Goal: Task Accomplishment & Management: Complete application form

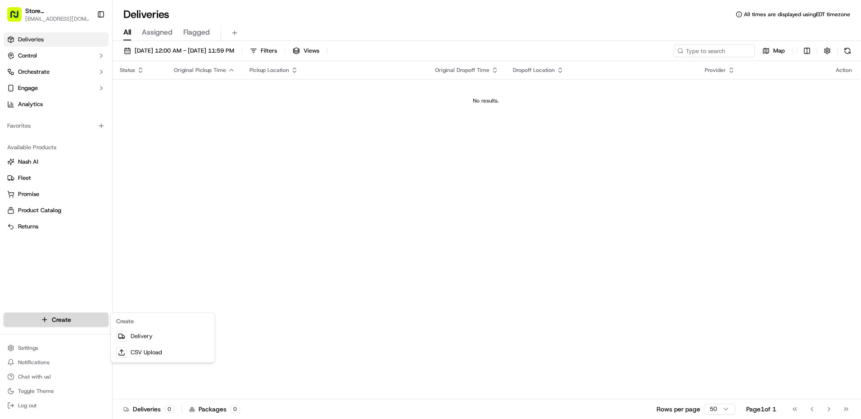
click at [76, 320] on html "Store [STREET_ADDRESS] ([GEOGRAPHIC_DATA]) (Just Salad) [EMAIL_ADDRESS][DOMAIN_…" at bounding box center [430, 209] width 861 height 419
click at [130, 340] on link "Delivery" at bounding box center [163, 337] width 100 height 16
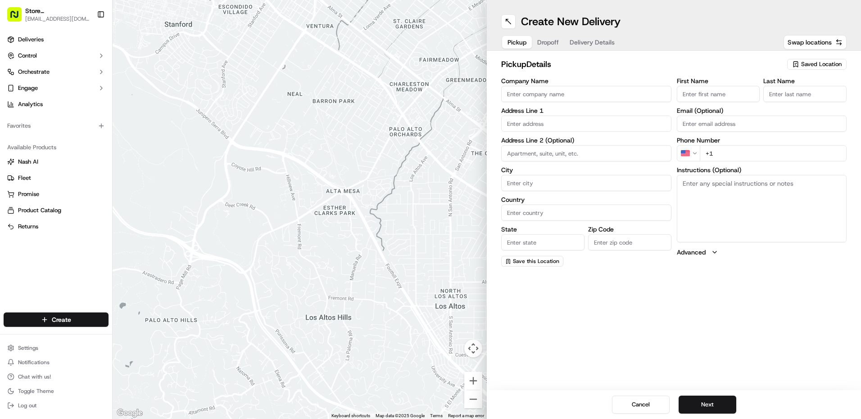
click at [837, 65] on span "Saved Location" at bounding box center [821, 64] width 41 height 8
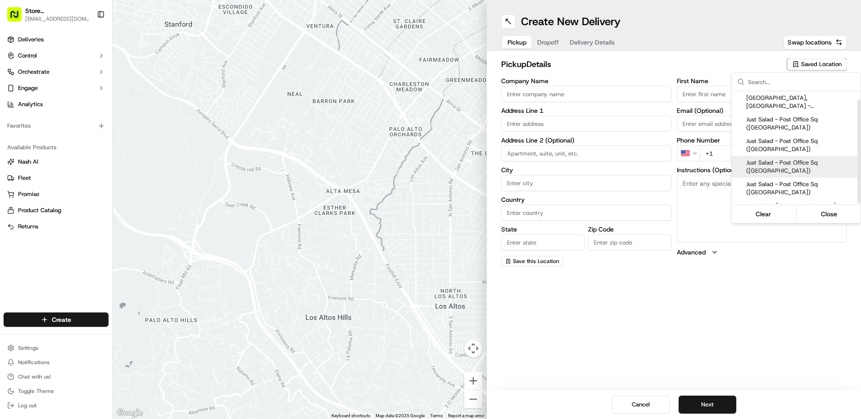
scroll to position [9, 0]
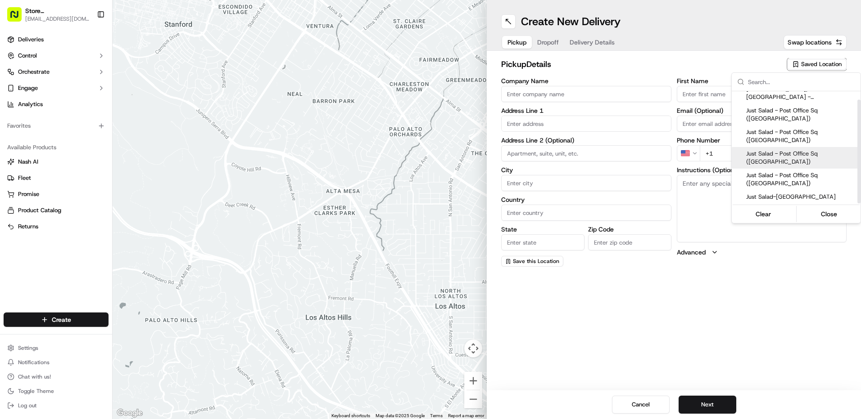
drag, startPoint x: 859, startPoint y: 162, endPoint x: 862, endPoint y: 183, distance: 21.3
click at [860, 183] on div "Suggestions" at bounding box center [858, 152] width 3 height 104
click at [835, 183] on span "Just Salad - Post Office Sq ([GEOGRAPHIC_DATA])" at bounding box center [801, 179] width 111 height 16
type input "Just Salad - Post Office Sq ([GEOGRAPHIC_DATA])"
type input "[STREET_ADDRESS]"
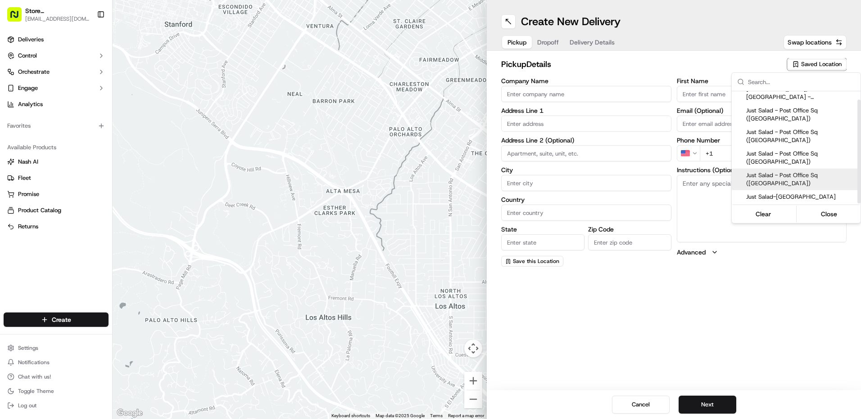
type input "[GEOGRAPHIC_DATA]"
type input "US"
type input "MA"
type input "02110"
type input "Ed"
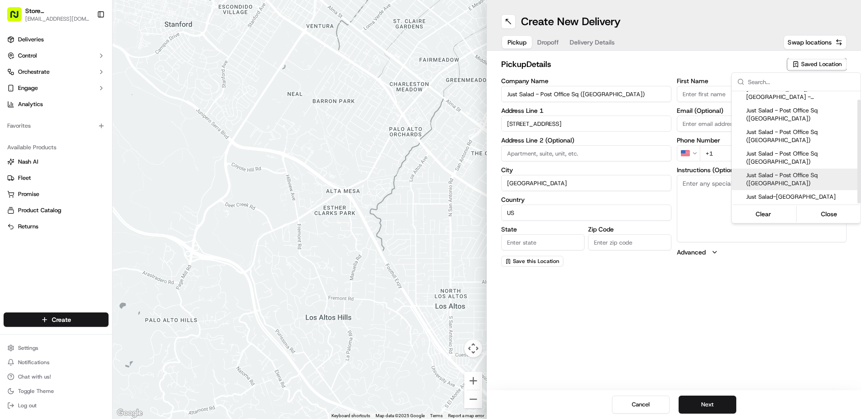
type input "[PHONE_NUMBER]"
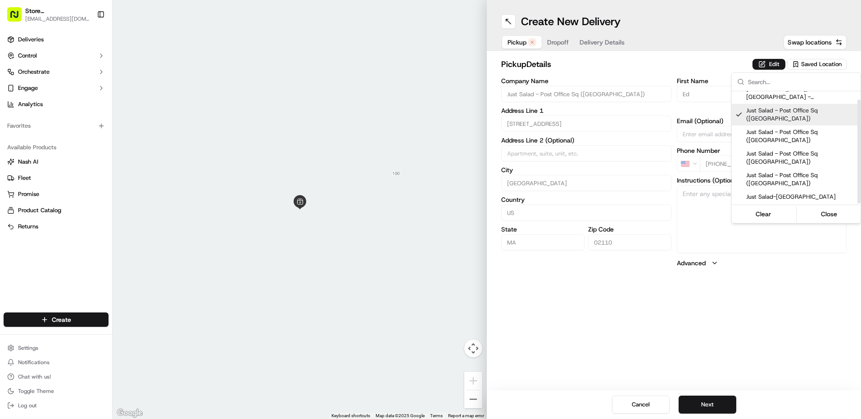
click at [682, 370] on html "Store [STREET_ADDRESS] ([GEOGRAPHIC_DATA]) (Just Salad) [EMAIL_ADDRESS][DOMAIN_…" at bounding box center [430, 209] width 861 height 419
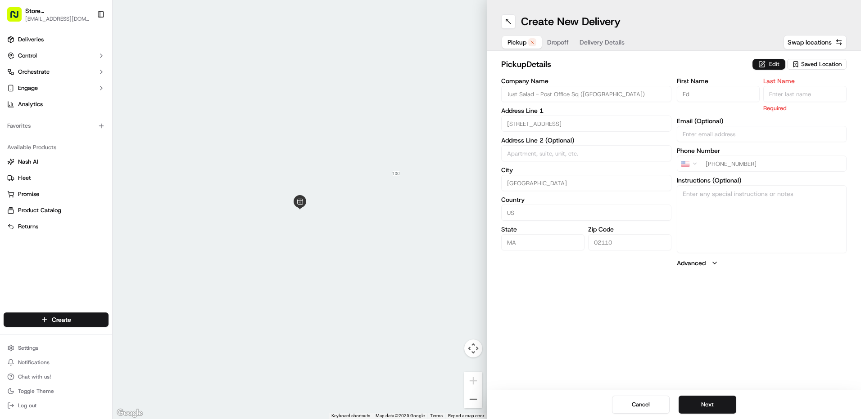
click at [767, 64] on button "Edit" at bounding box center [768, 64] width 33 height 11
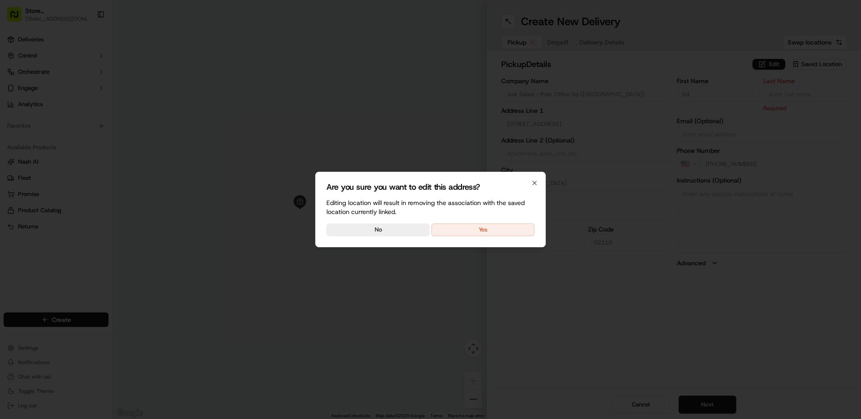
click at [460, 229] on button "Yes" at bounding box center [482, 230] width 103 height 13
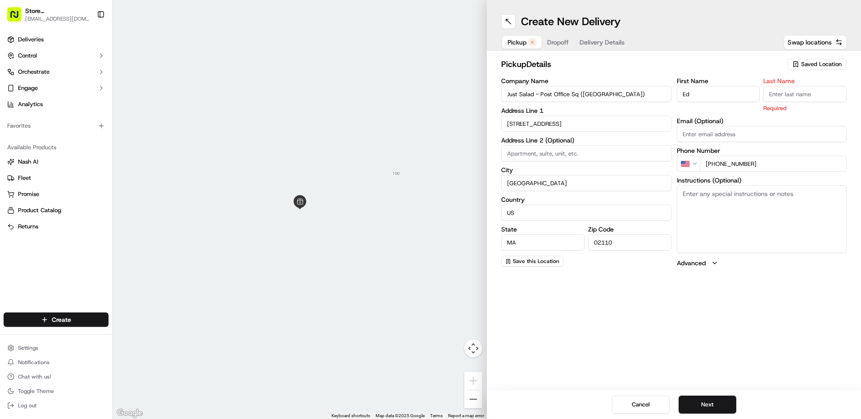
click at [715, 94] on input "Ed" at bounding box center [718, 94] width 83 height 16
type input "E"
type input "abby"
type input "b"
click at [710, 170] on div "First Name [PERSON_NAME] Last Name b Required Email (Optional) Phone Number US …" at bounding box center [762, 173] width 170 height 190
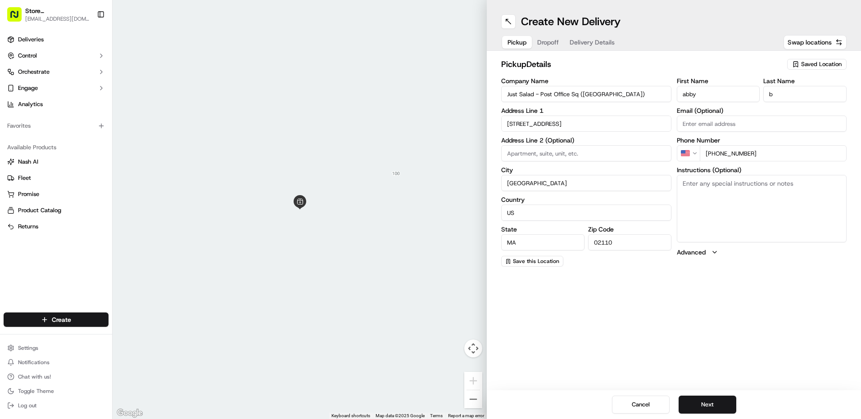
click at [765, 158] on input "[PHONE_NUMBER]" at bounding box center [772, 153] width 147 height 16
type input "[PHONE_NUMBER]"
click at [710, 406] on button "Next" at bounding box center [707, 405] width 58 height 18
click at [511, 90] on input "Company Name" at bounding box center [586, 94] width 170 height 16
click at [518, 123] on div "Company Name Address Line 1 Address Line 2 (Optional) City Country State Zip Co…" at bounding box center [586, 172] width 170 height 189
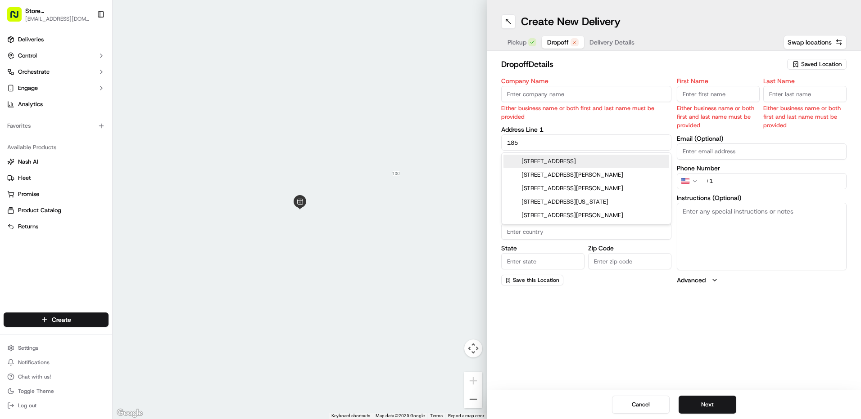
click at [563, 164] on div "[STREET_ADDRESS]" at bounding box center [586, 162] width 166 height 14
type input "[STREET_ADDRESS]"
type input "[GEOGRAPHIC_DATA]"
type input "MA"
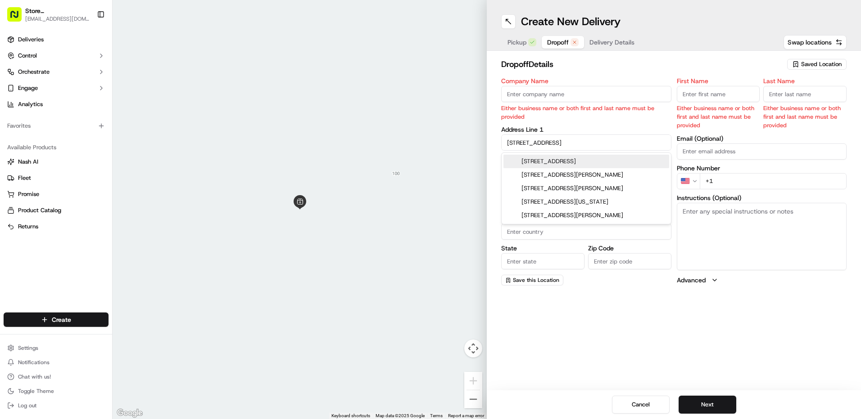
type input "02215"
type input "[STREET_ADDRESS]"
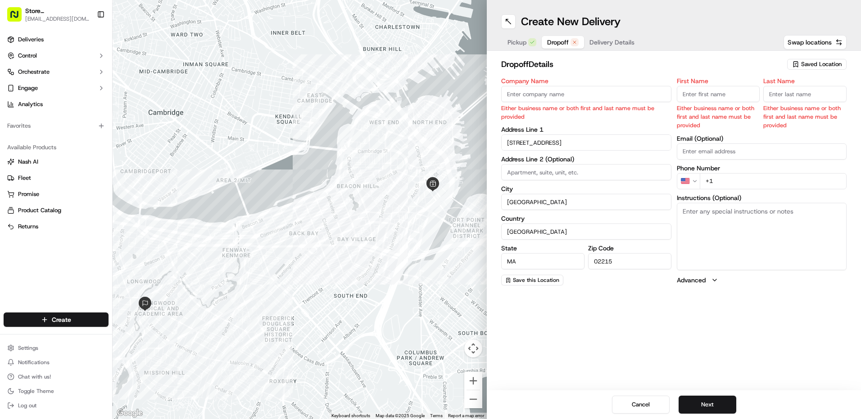
click at [528, 97] on input "Company Name" at bounding box center [586, 94] width 170 height 16
type input "B"
type input "b"
type input "[PERSON_NAME] (Neurology)"
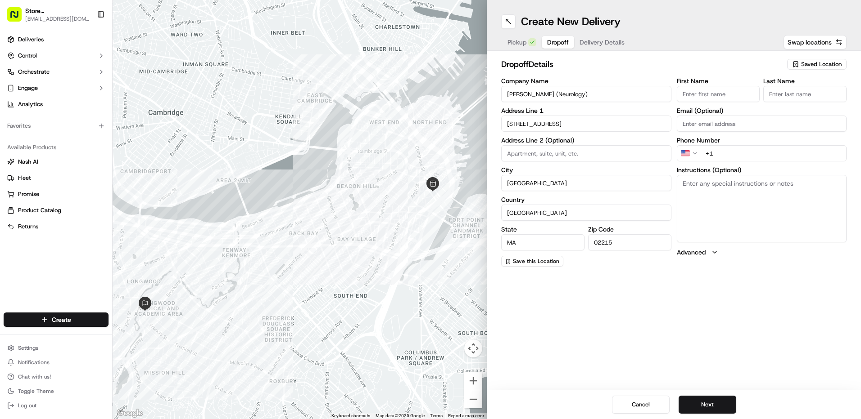
click at [692, 95] on input "First Name" at bounding box center [718, 94] width 83 height 16
type input "neurology"
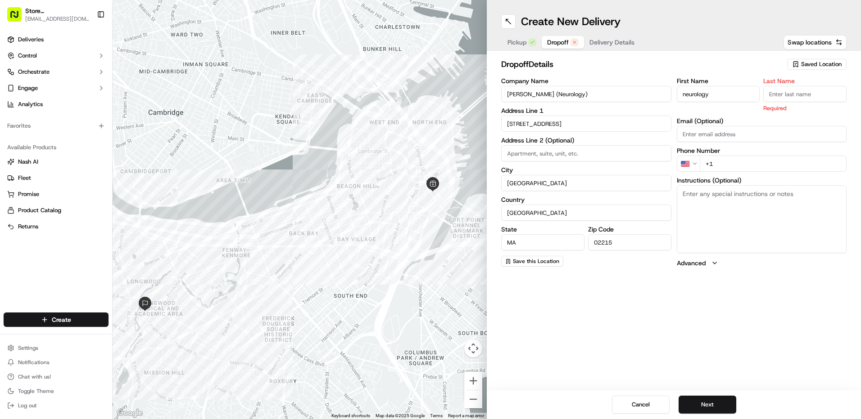
click at [789, 98] on input "Last Name" at bounding box center [804, 94] width 83 height 16
click at [754, 68] on h2 "dropoff Details" at bounding box center [641, 64] width 280 height 13
click at [728, 165] on input "+1" at bounding box center [772, 164] width 147 height 16
type input "[PHONE_NUMBER]"
click at [719, 199] on textarea "Instructions (Optional)" at bounding box center [762, 219] width 170 height 68
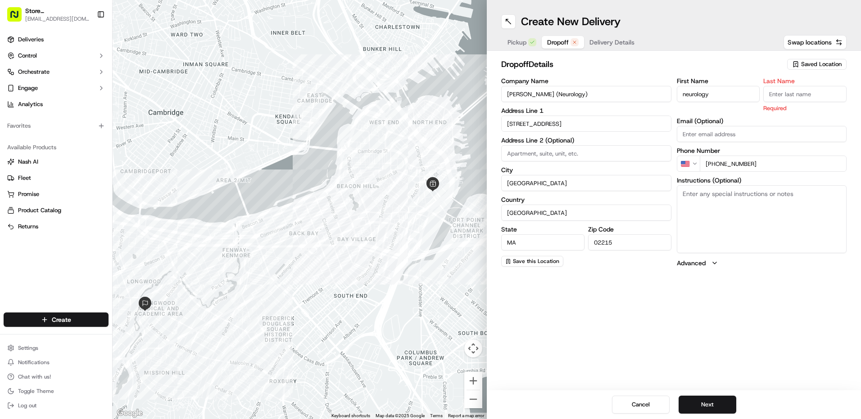
paste textarea "- Park in front of entrance with hazard lights on. You will be fine :) - Do NOT…"
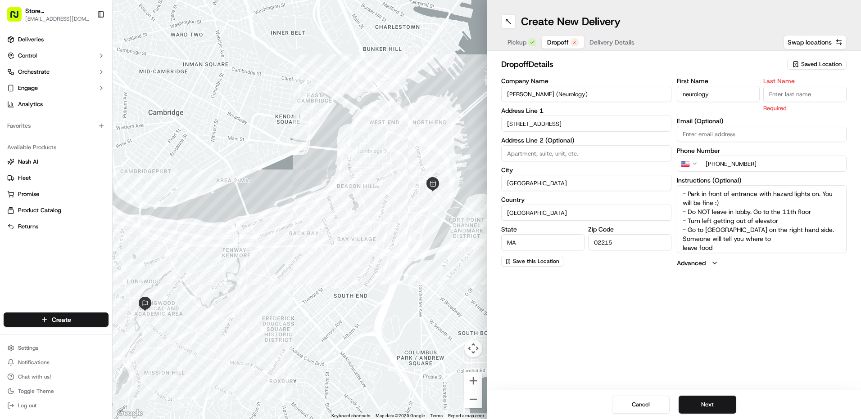
type textarea "- Park in front of entrance with hazard lights on. You will be fine :) - Do NOT…"
click at [782, 94] on input "Last Name" at bounding box center [804, 94] width 83 height 16
type input "neurology"
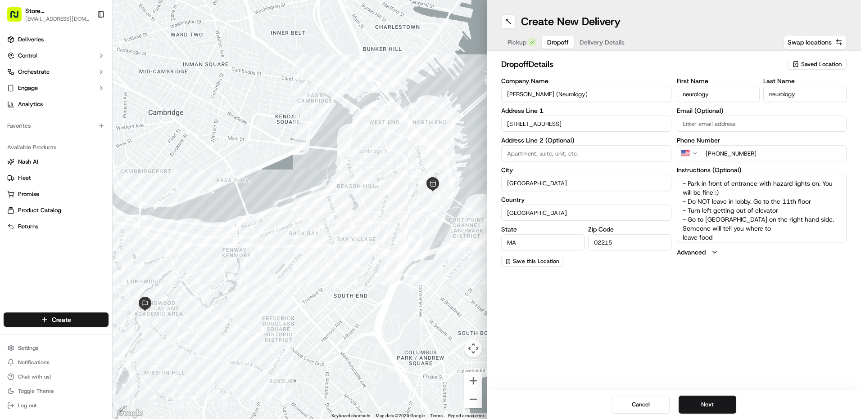
scroll to position [4, 0]
click at [695, 401] on button "Next" at bounding box center [707, 405] width 58 height 18
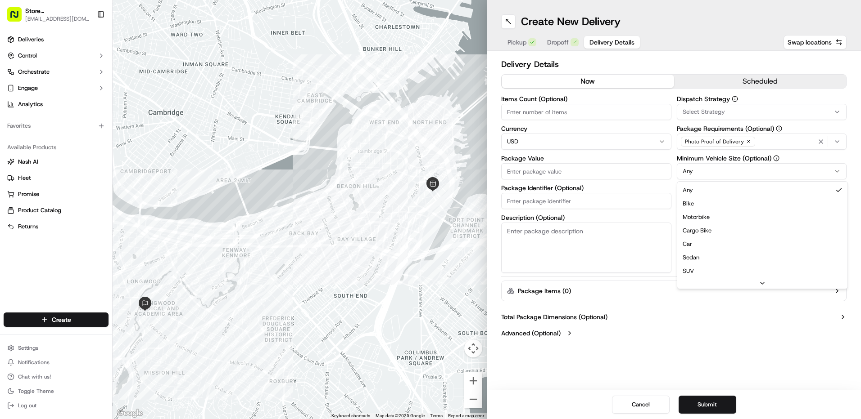
click at [836, 169] on html "Store [STREET_ADDRESS] ([GEOGRAPHIC_DATA]) (Just Salad) [EMAIL_ADDRESS][DOMAIN_…" at bounding box center [430, 209] width 861 height 419
click at [515, 173] on input "Package Value" at bounding box center [586, 171] width 170 height 16
type input "371.25"
click at [754, 218] on button "$ 30" at bounding box center [756, 220] width 21 height 11
type input "30"
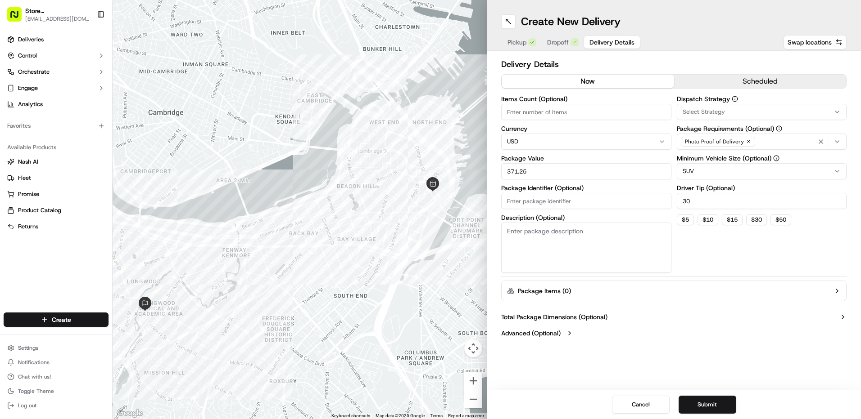
click at [744, 78] on button "scheduled" at bounding box center [760, 82] width 172 height 14
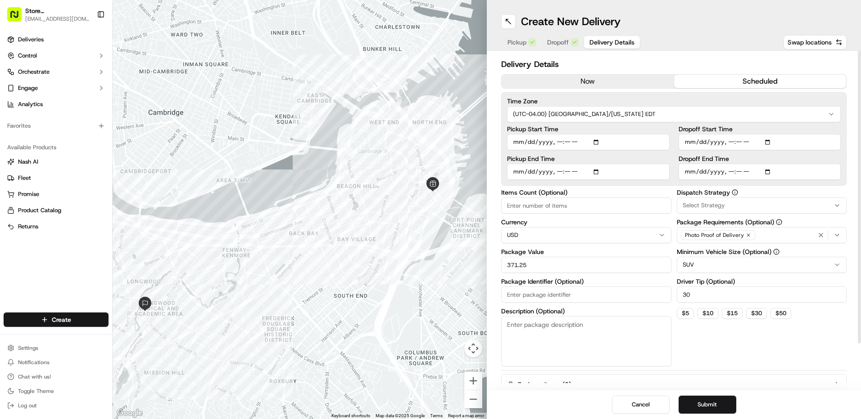
click at [770, 171] on input "Dropoff End Time" at bounding box center [759, 172] width 162 height 16
type input "[DATE]T11:15"
click at [848, 175] on div "Delivery Details now scheduled Time Zone (UTC-04.00) [GEOGRAPHIC_DATA]/[US_STAT…" at bounding box center [674, 221] width 374 height 340
click at [771, 143] on input "Dropoff Start Time" at bounding box center [759, 142] width 162 height 16
type input "[DATE]T10:45"
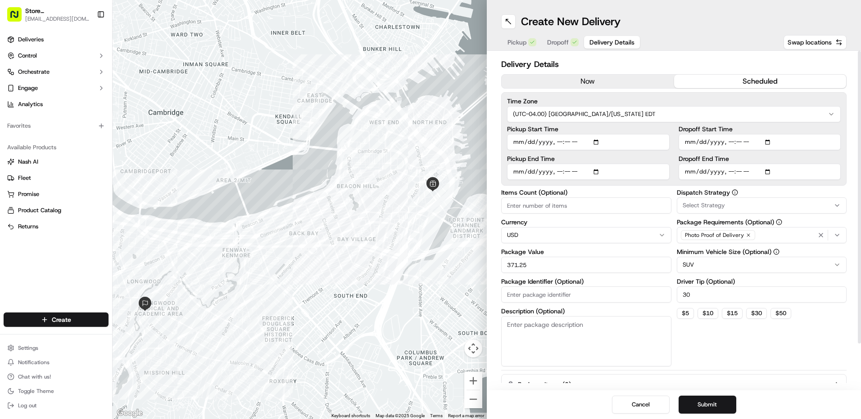
click at [846, 150] on div "Time Zone (UTC-04.00) [GEOGRAPHIC_DATA]/[US_STATE] EDT Pickup Start Time Pickup…" at bounding box center [673, 139] width 345 height 94
click at [599, 174] on input "Pickup End Time" at bounding box center [588, 172] width 162 height 16
type input "[DATE]T10:44"
click at [679, 173] on input "Dropoff End Time" at bounding box center [759, 172] width 162 height 16
click at [595, 143] on input "Pickup Start Time" at bounding box center [588, 142] width 162 height 16
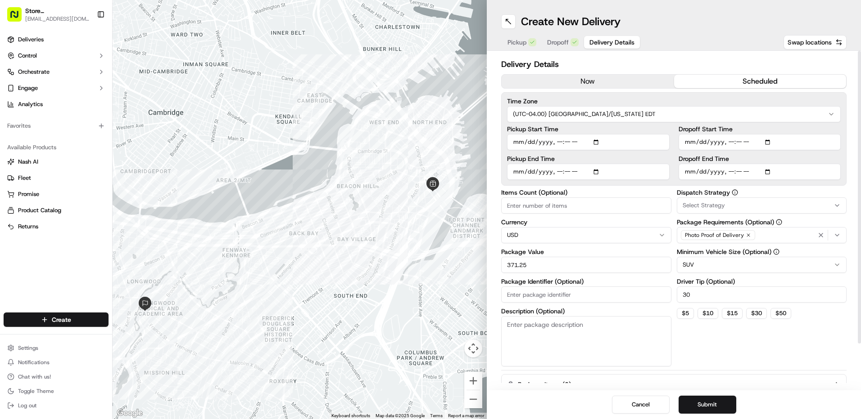
type input "[DATE]T10:43"
click at [675, 144] on div "Pickup Start Time Pickup End Time Dropoff Start Time Dropoff End Time" at bounding box center [674, 153] width 334 height 54
click at [720, 402] on button "Submit" at bounding box center [707, 405] width 58 height 18
